Goal: Check status: Check status

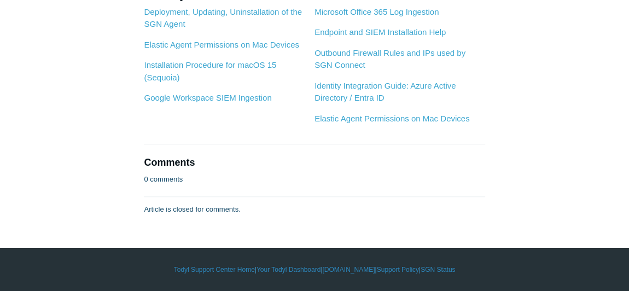
scroll to position [4480, 0]
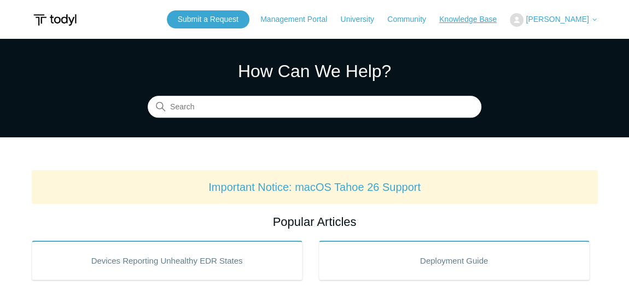
click at [505, 17] on link "Knowledge Base" at bounding box center [473, 19] width 68 height 11
click at [555, 19] on span "[PERSON_NAME]" at bounding box center [557, 19] width 63 height 9
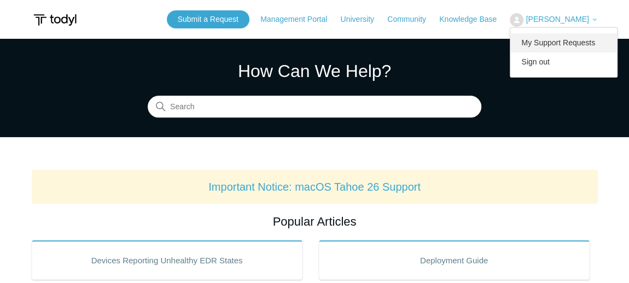
click at [557, 40] on link "My Support Requests" at bounding box center [563, 42] width 107 height 19
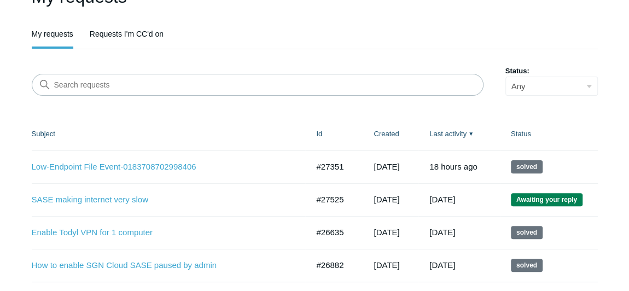
scroll to position [149, 0]
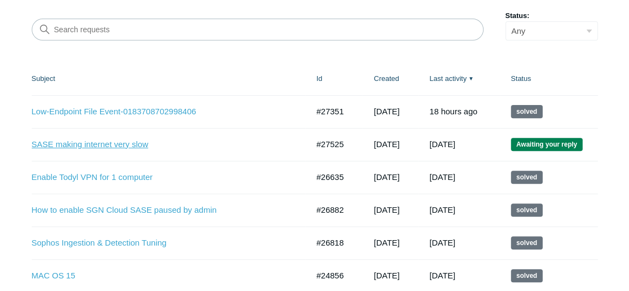
click at [135, 145] on link "SASE making internet very slow" at bounding box center [162, 144] width 260 height 13
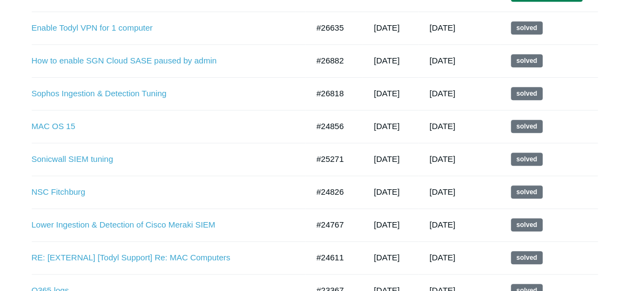
scroll to position [446, 0]
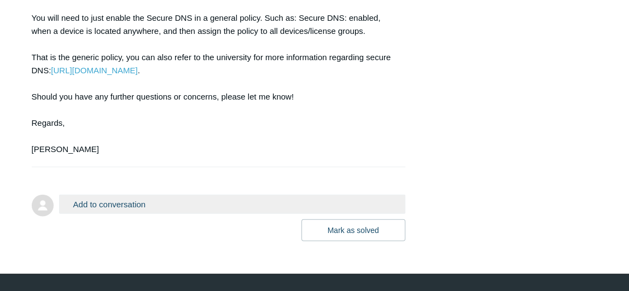
drag, startPoint x: 244, startPoint y: 240, endPoint x: 231, endPoint y: 262, distance: 25.8
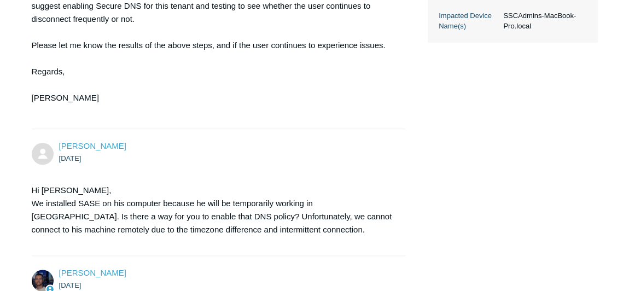
scroll to position [400, 0]
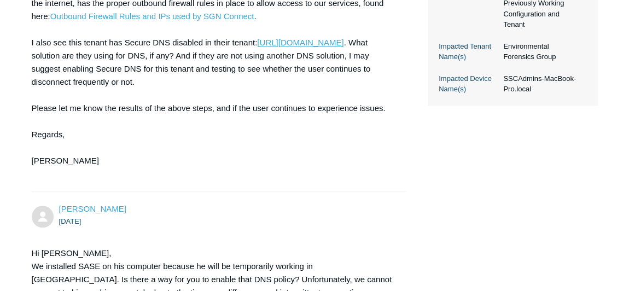
drag, startPoint x: 142, startPoint y: 53, endPoint x: 210, endPoint y: 121, distance: 96.3
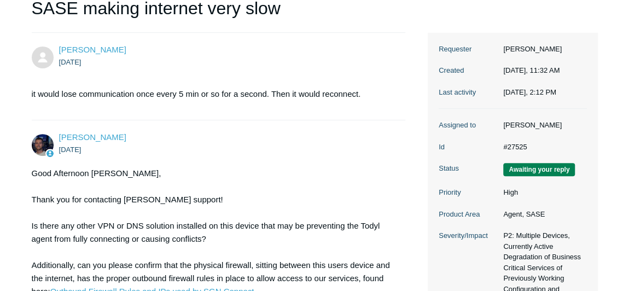
scroll to position [3, 0]
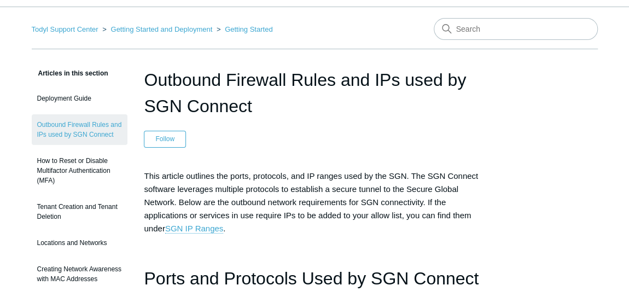
drag, startPoint x: 364, startPoint y: 132, endPoint x: 371, endPoint y: 247, distance: 114.5
